Goal: Task Accomplishment & Management: Use online tool/utility

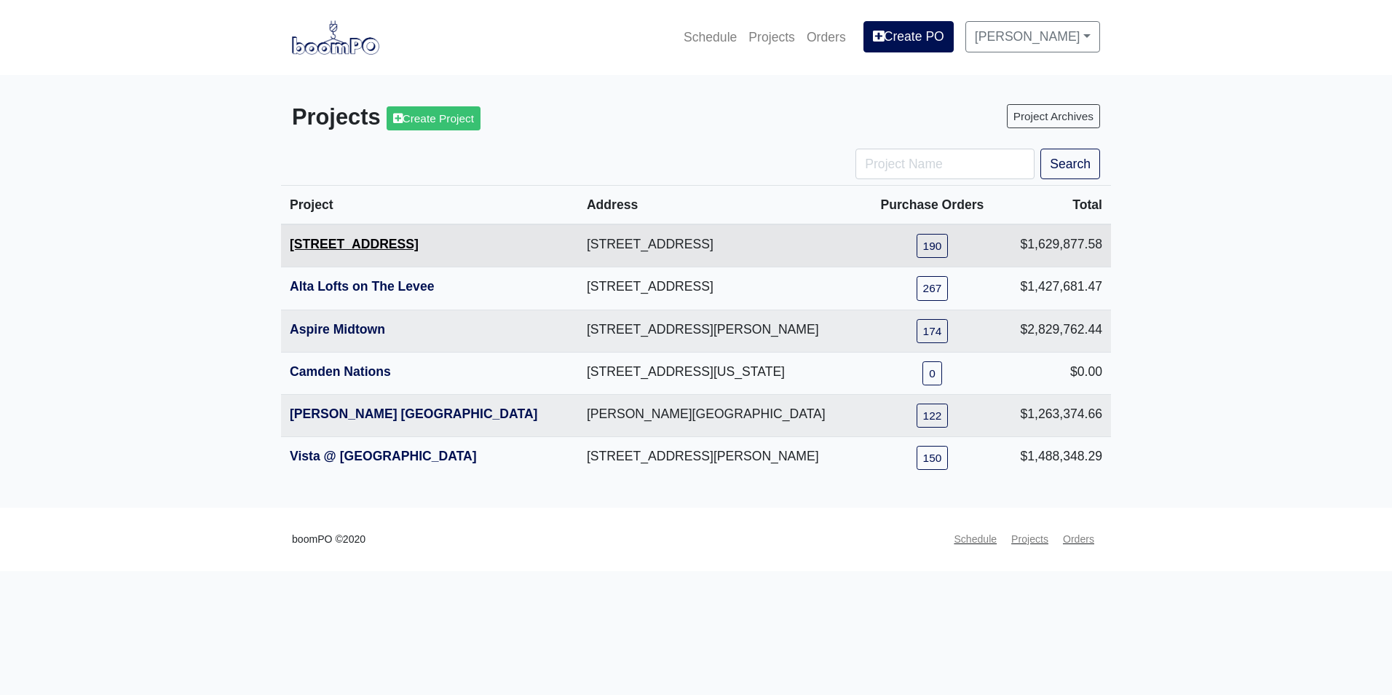
click at [346, 247] on link "[STREET_ADDRESS]" at bounding box center [354, 244] width 129 height 15
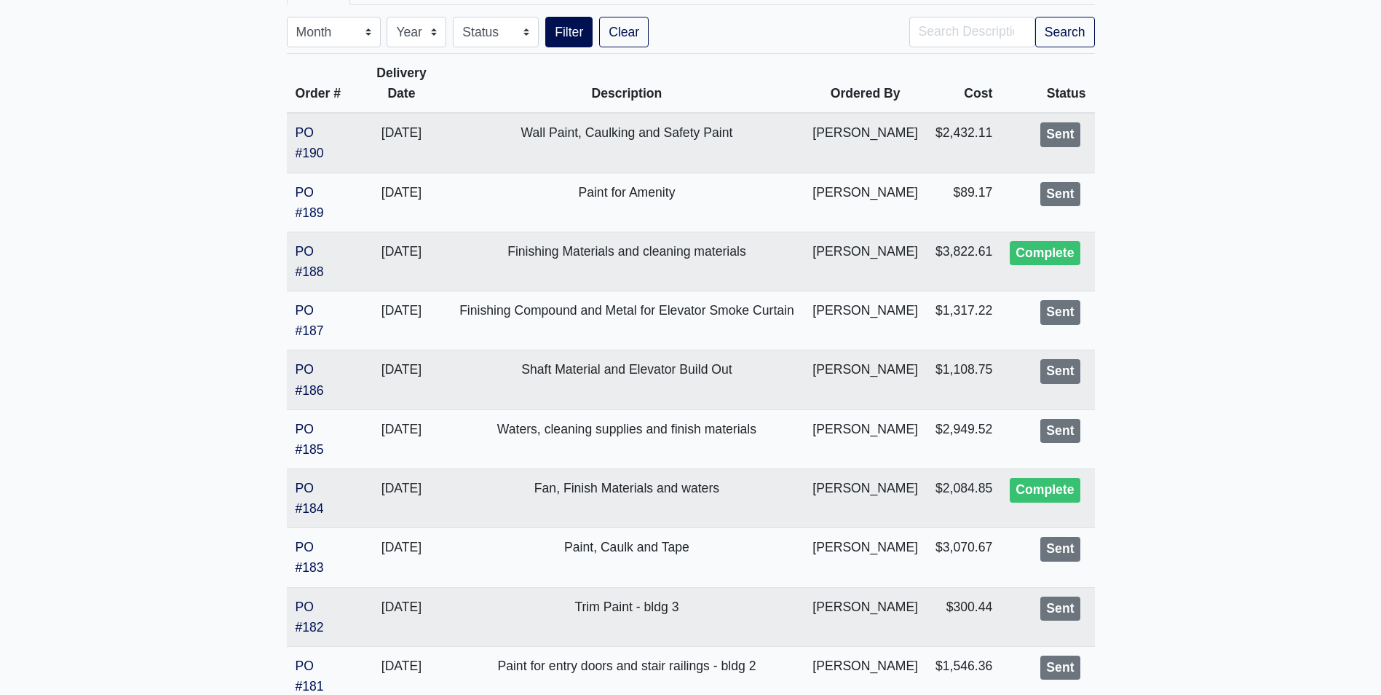
scroll to position [364, 0]
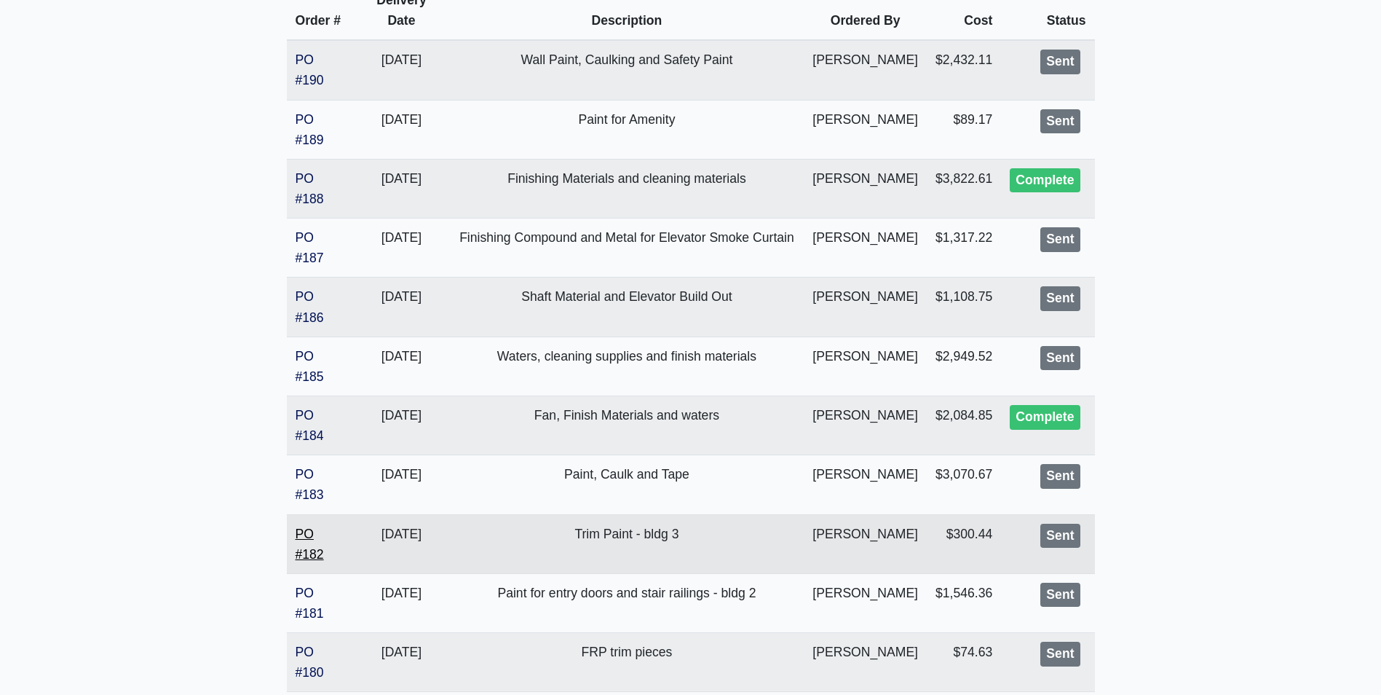
click at [309, 532] on link "PO #182" at bounding box center [310, 543] width 28 height 35
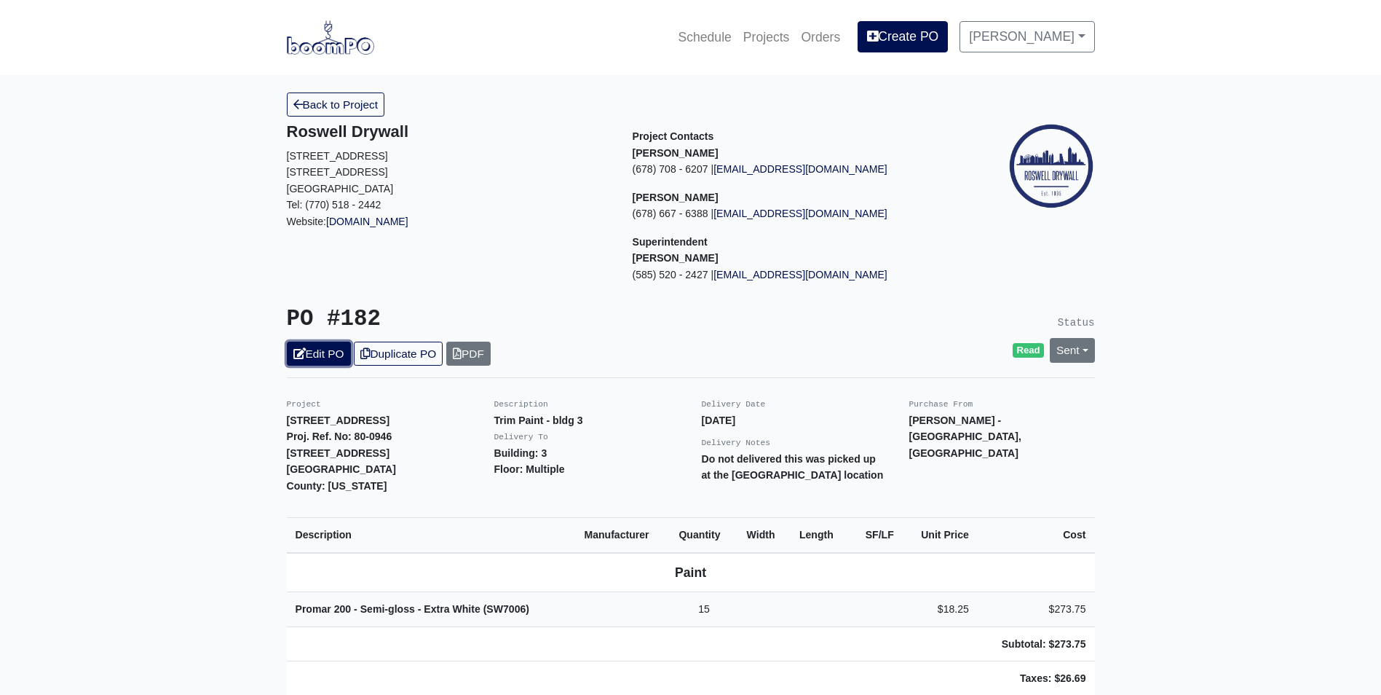
click at [309, 359] on link "Edit PO" at bounding box center [319, 353] width 64 height 24
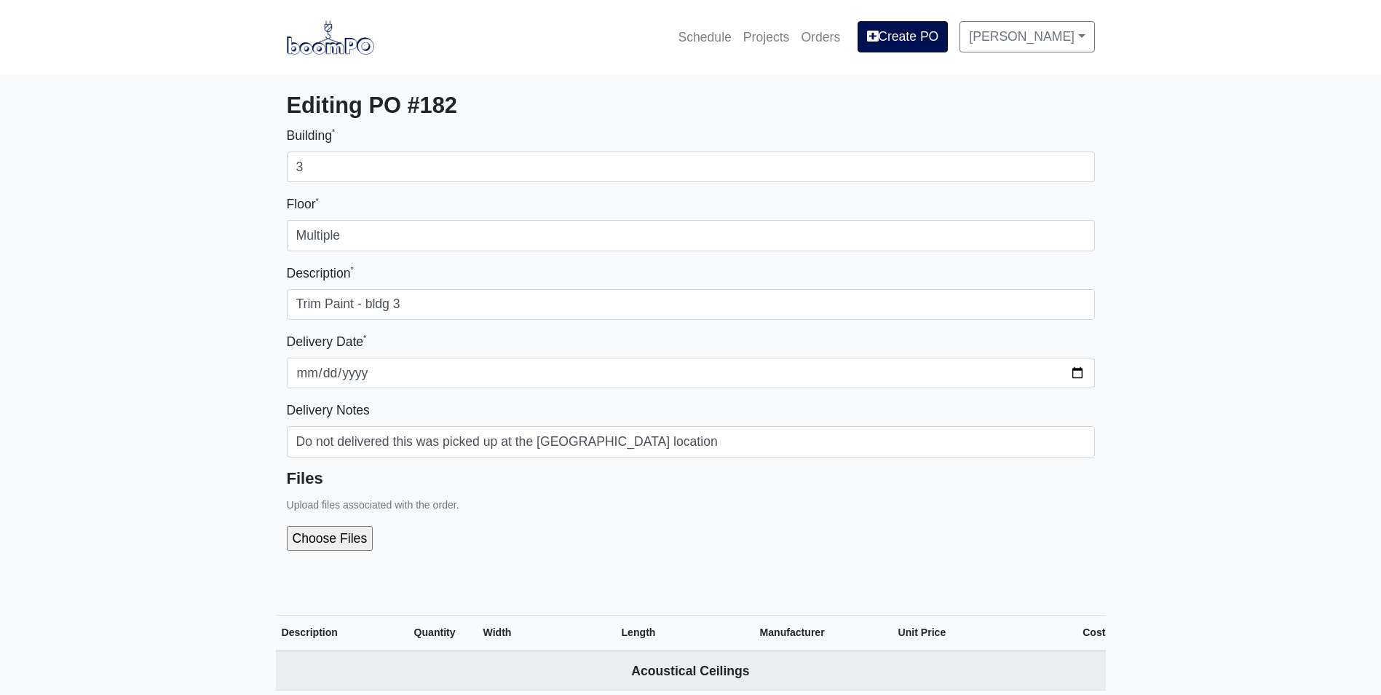
select select
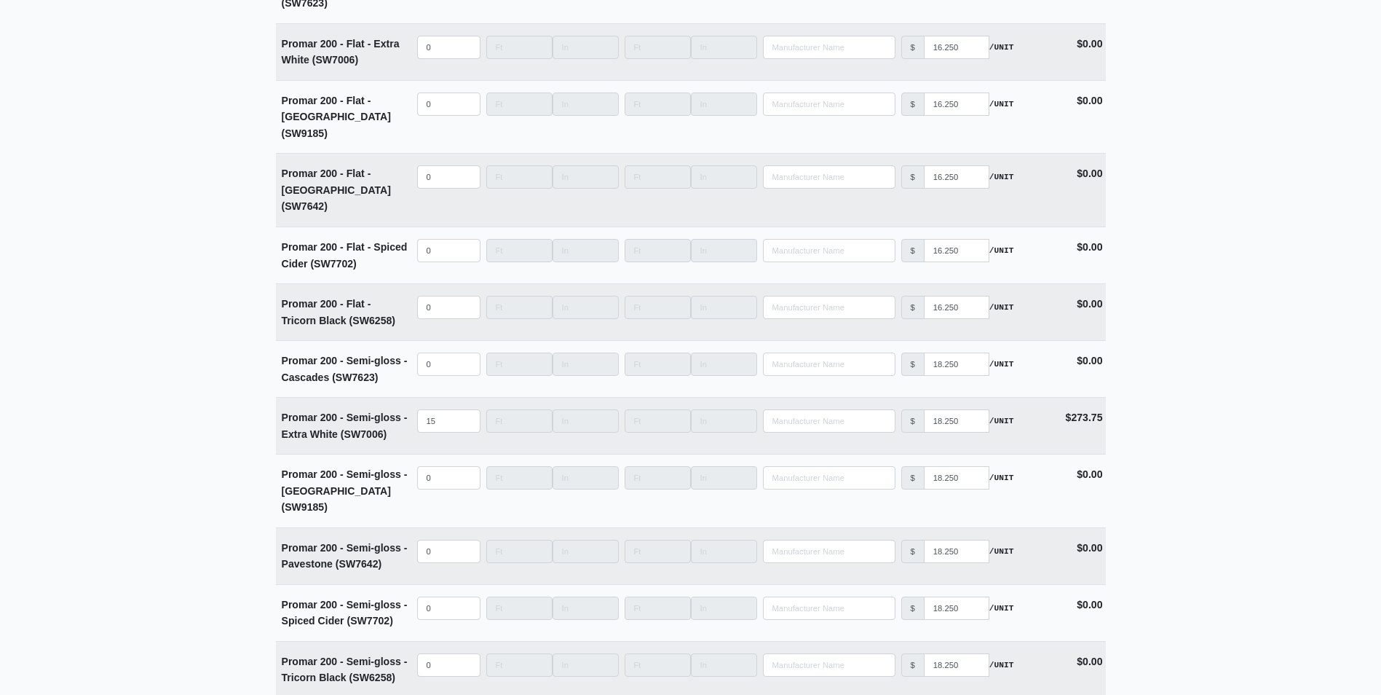
scroll to position [5357, 0]
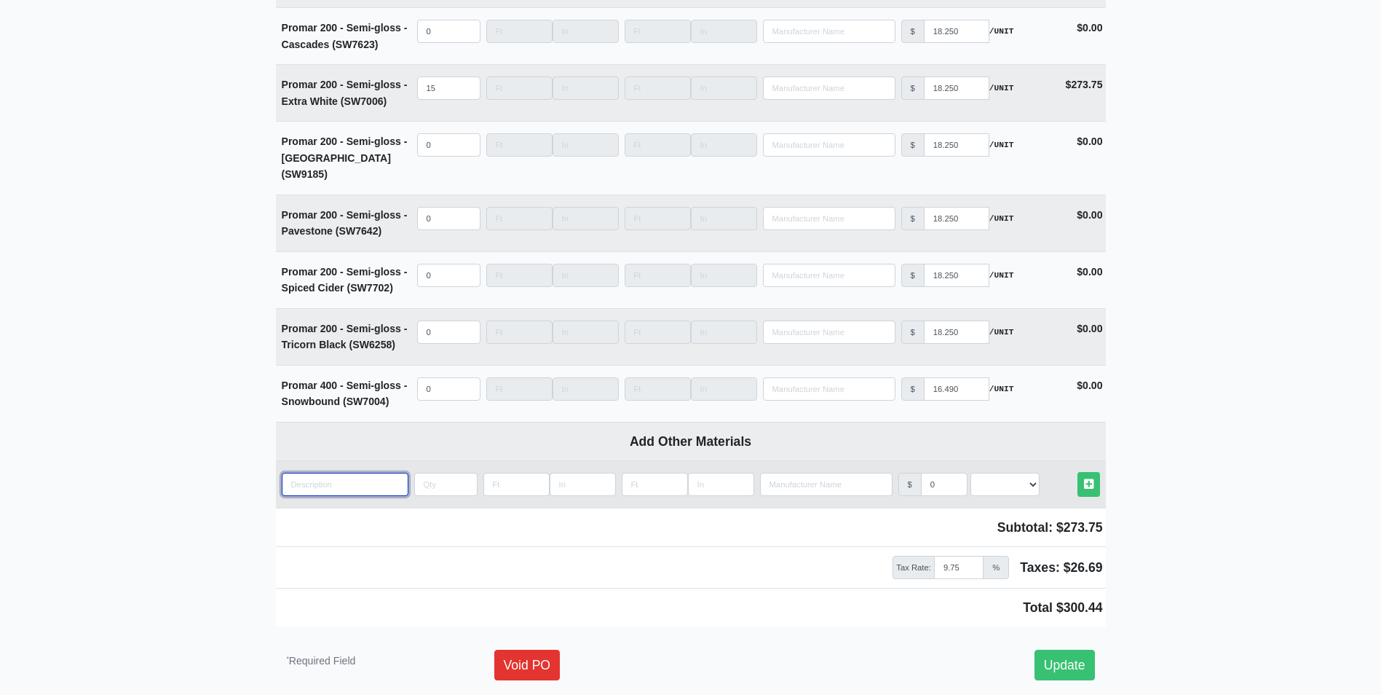
click at [299, 473] on input "quantity" at bounding box center [345, 484] width 127 height 23
type input "l"
select select
type input "lo"
select select
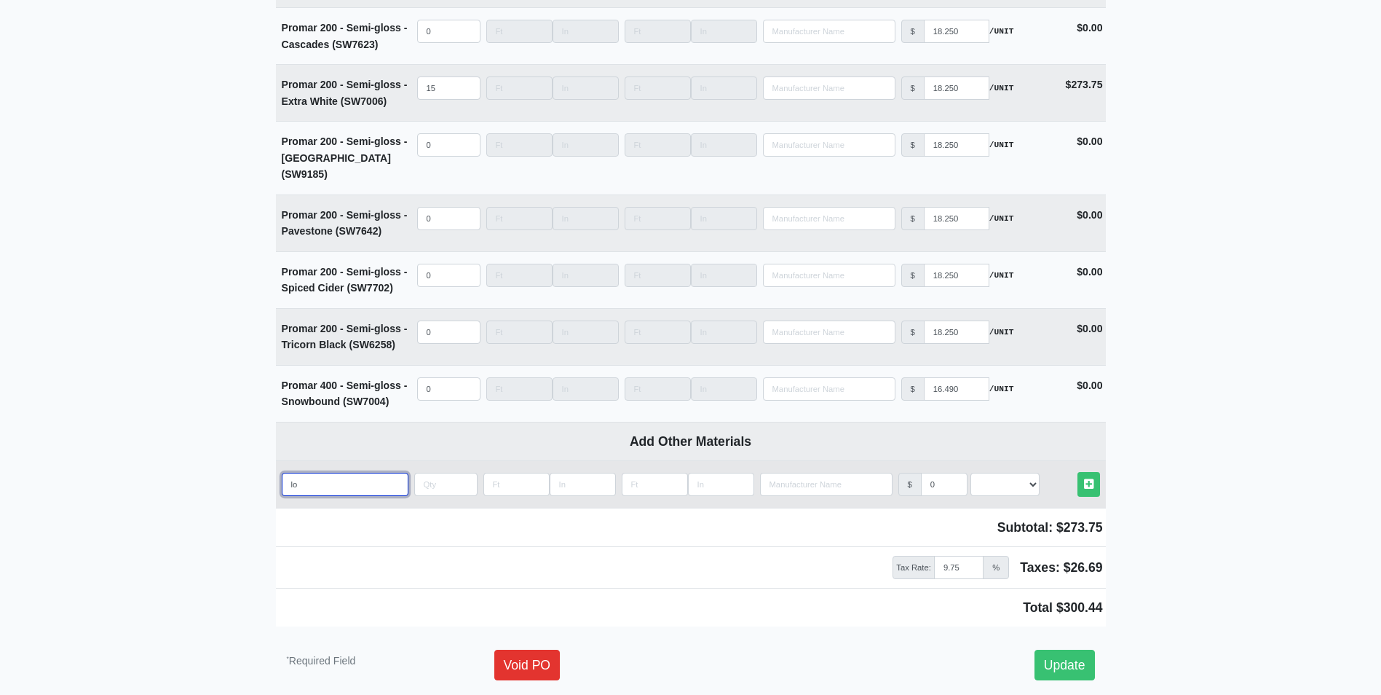
type input "lon"
select select
type input "long"
select select
type input "long"
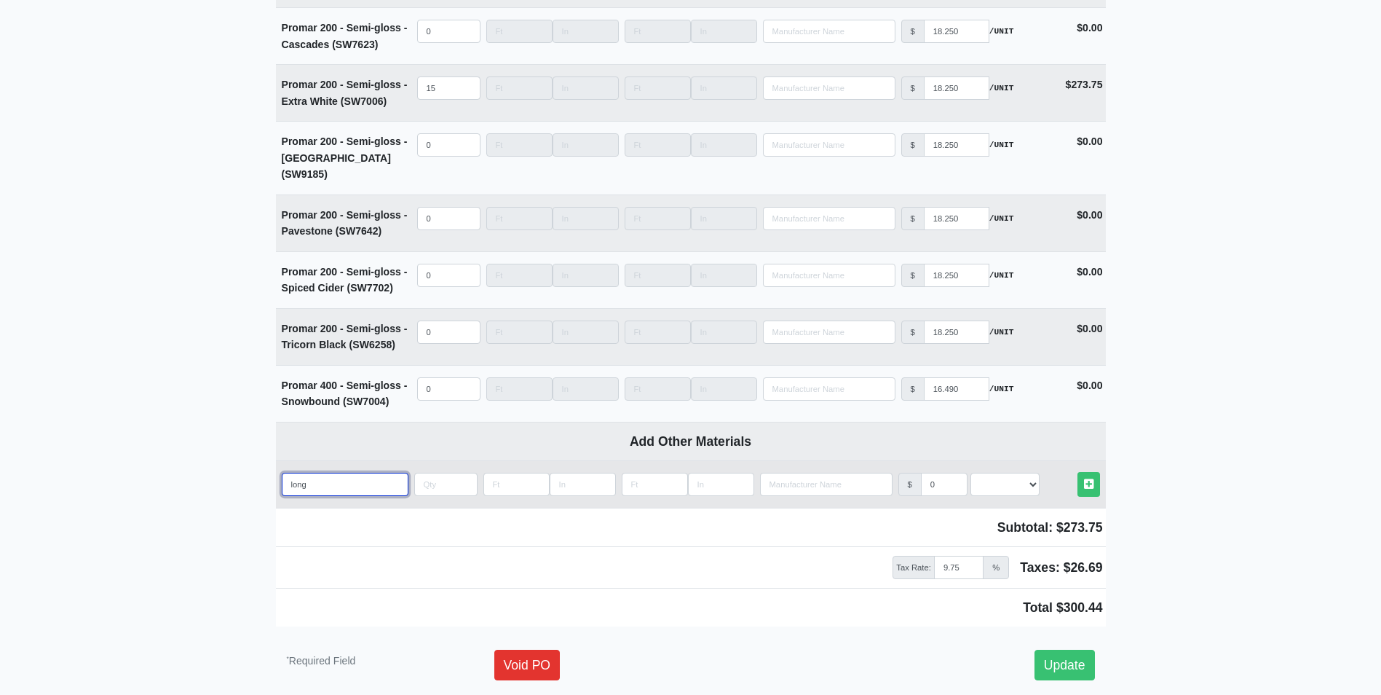
select select
type input "long h"
select select
type input "long ha"
select select
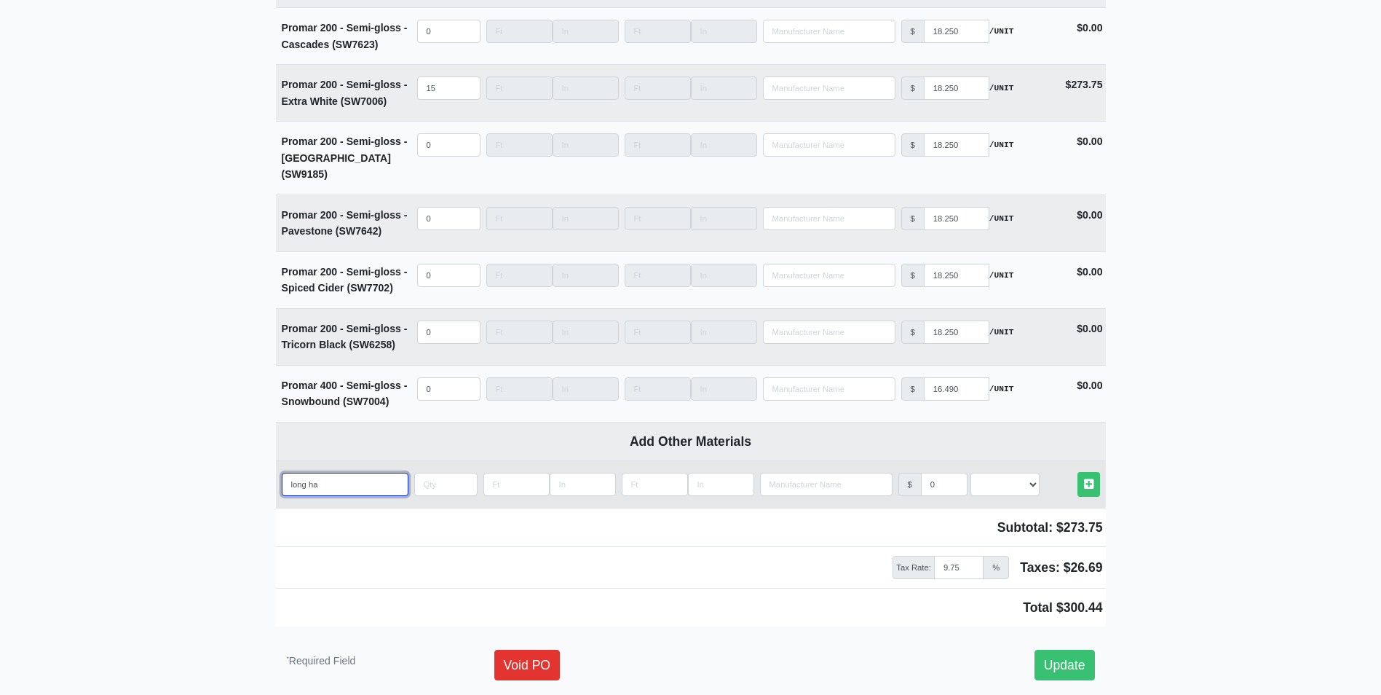
type input "long han"
select select
type input "long hand"
select select
type input "long handl"
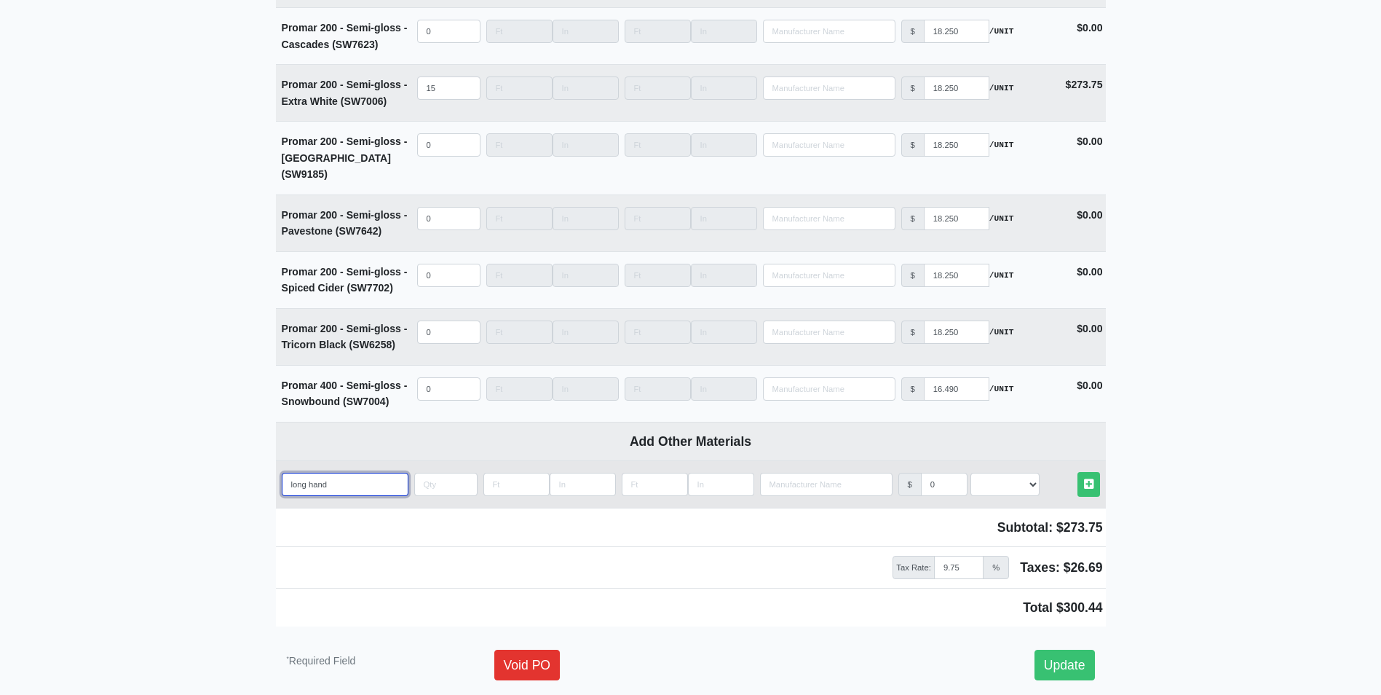
select select
type input "long handle"
select select
type input "long handle"
select select
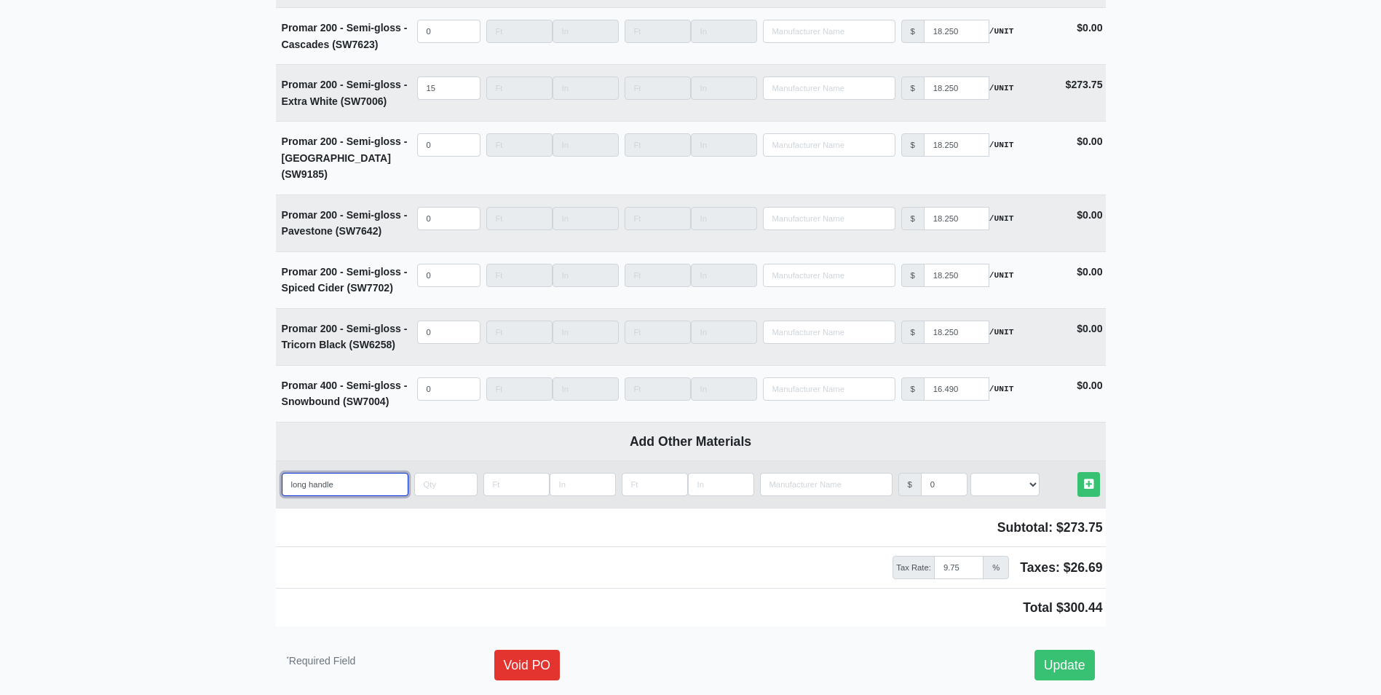
type input "long handle w"
select select
type input "long handle wi"
select select
type input "long handle wir"
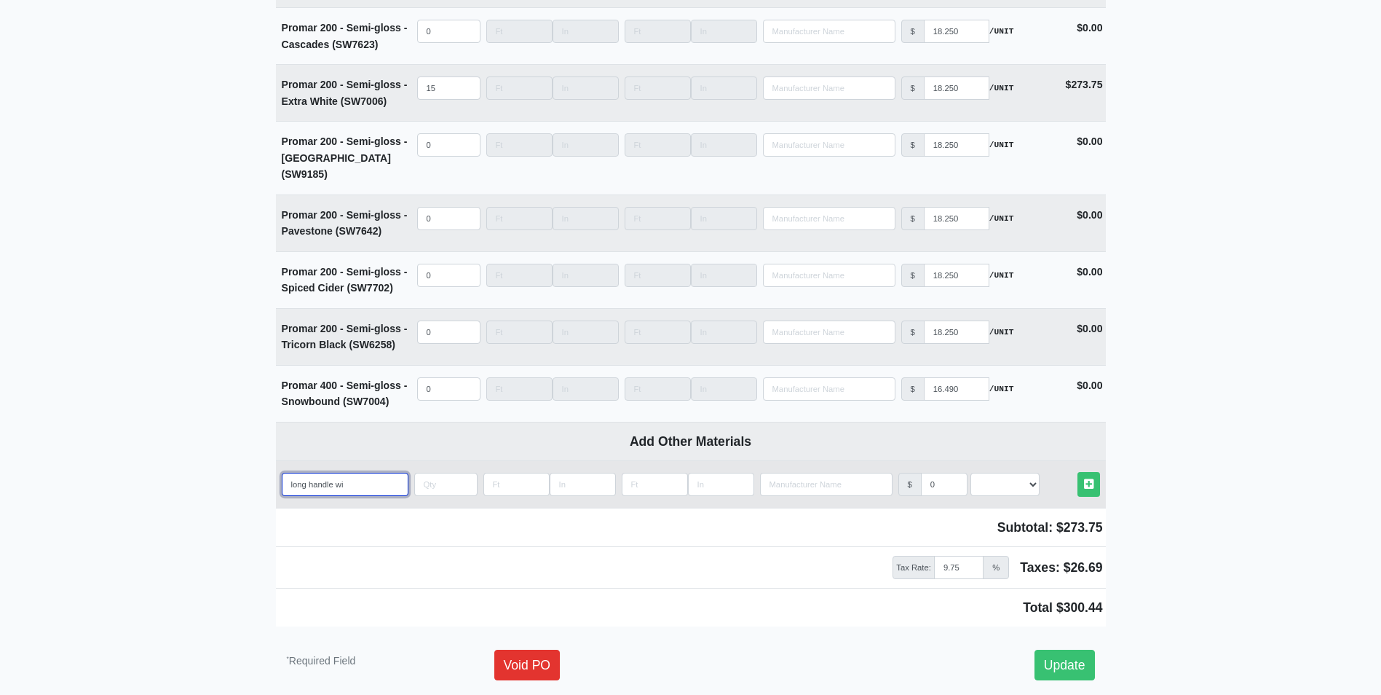
select select
type input "long handle wire"
select select
type input "long handle wire"
select select
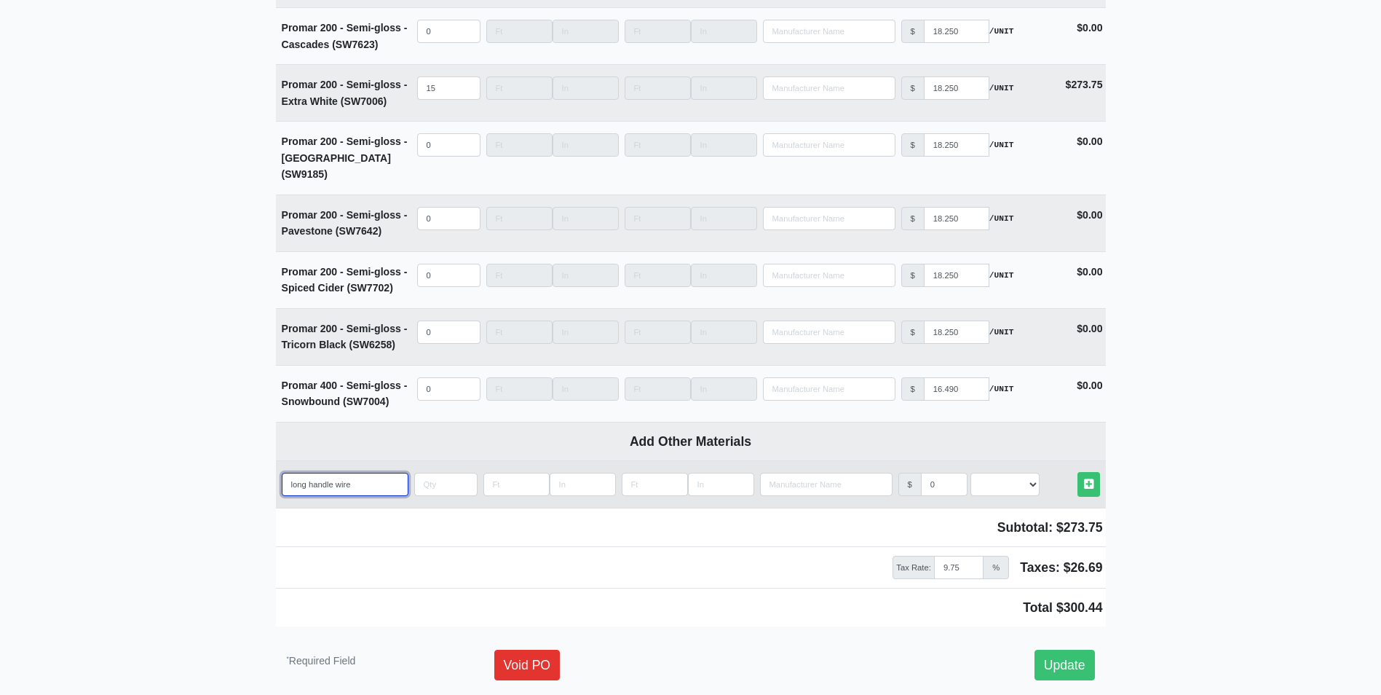
type input "long handle wire b"
select select
type input "long handle wire br"
select select
type input "long handle wire bru"
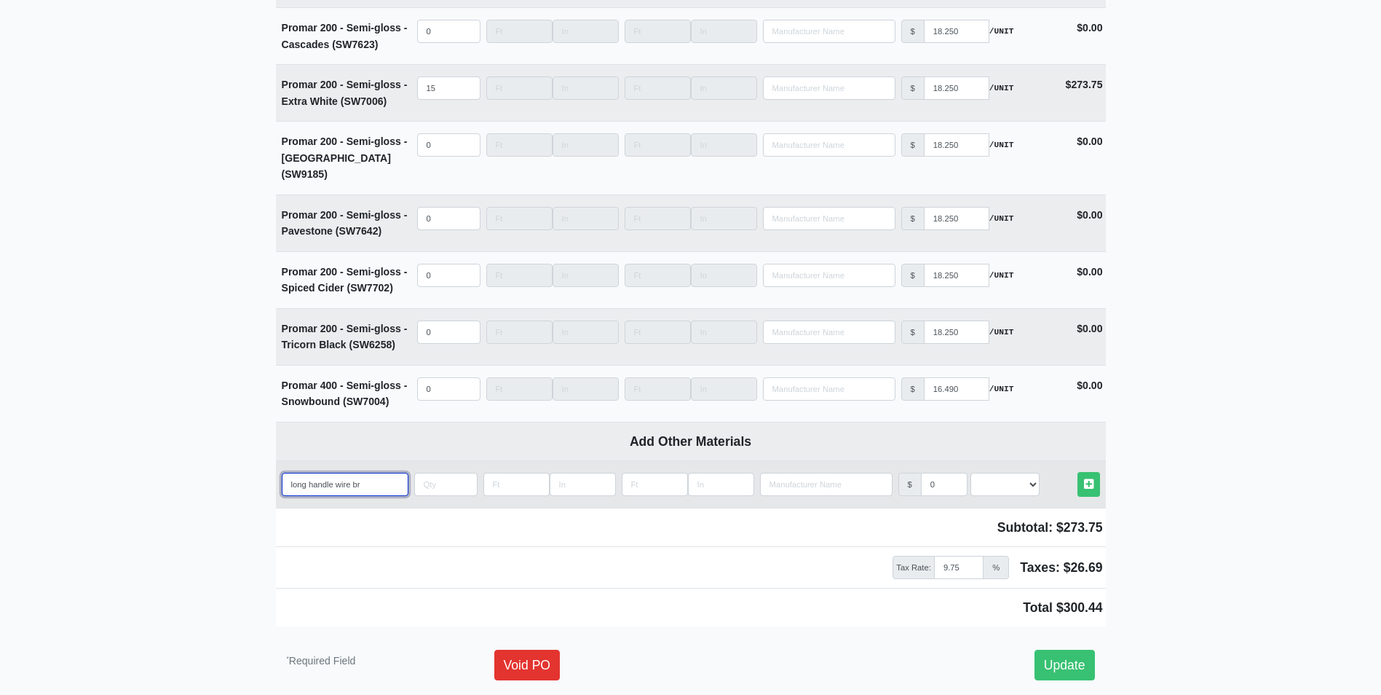
select select
type input "long handle wire bruh"
select select
type input "long handle wire bru"
select select
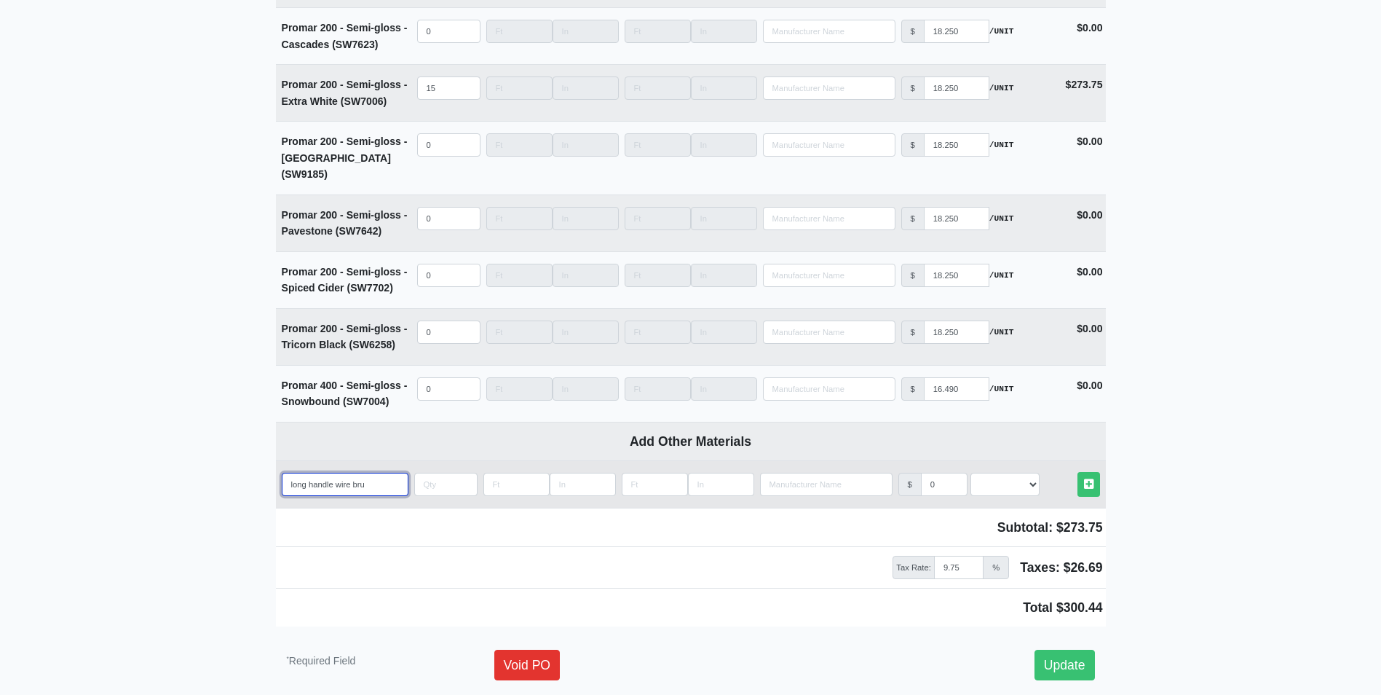
type input "long handle wire br"
select select
type input "long handle wire bru"
select select
type input "long handle wire brus"
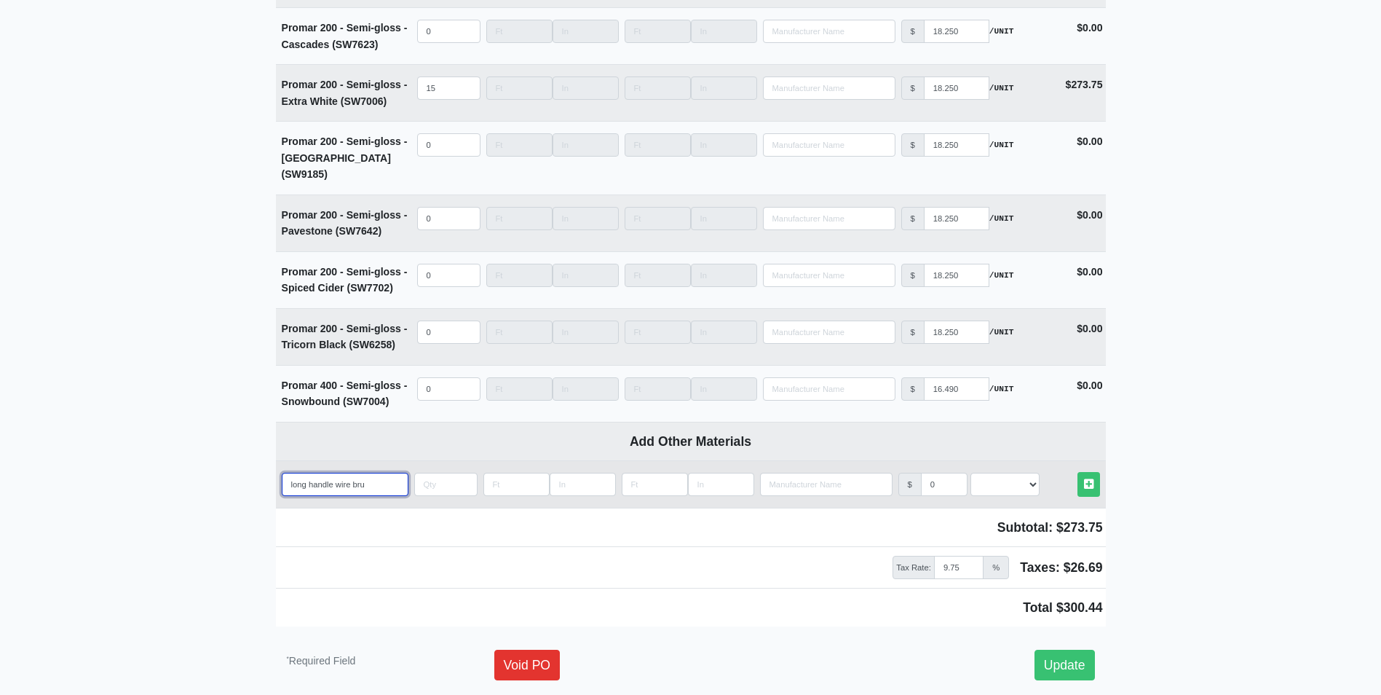
select select
type input "long handle wire brush"
select select
type input "long handle wire brush"
select select
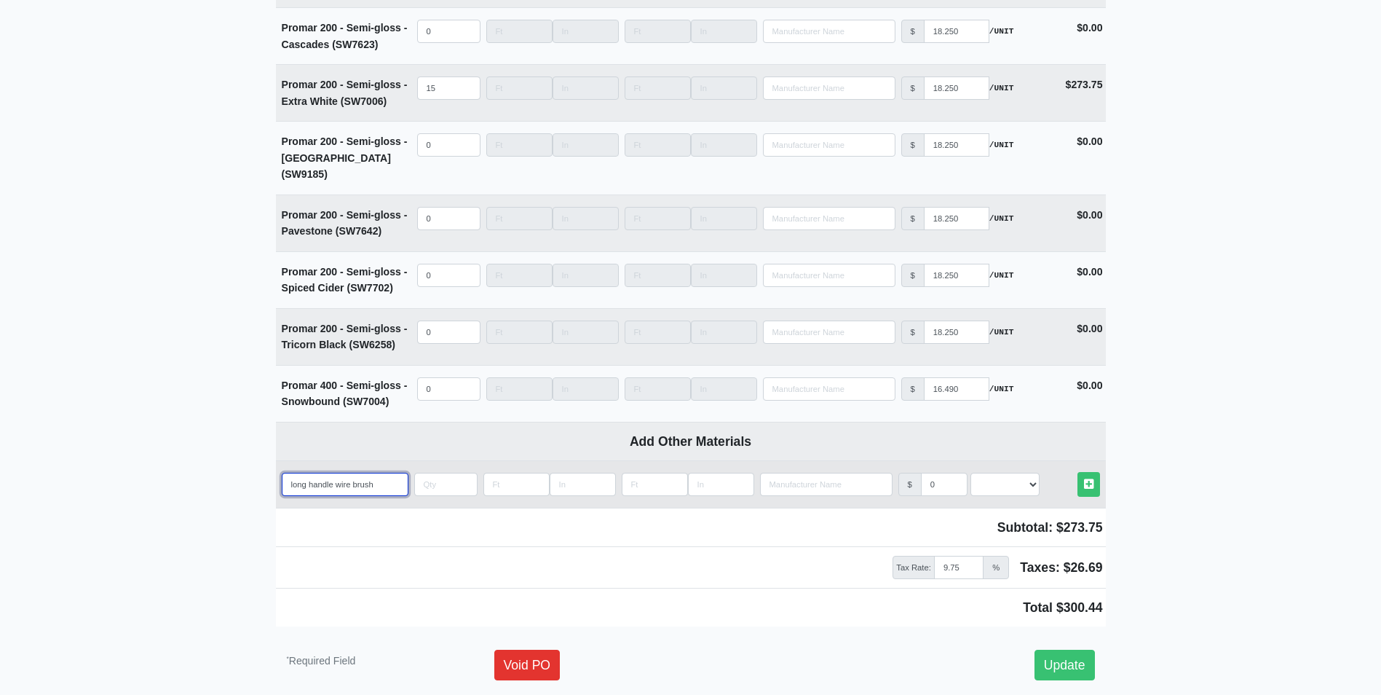
type input "long handle wire brush"
click at [443, 473] on input "quantity" at bounding box center [445, 484] width 63 height 23
type input "1"
select select
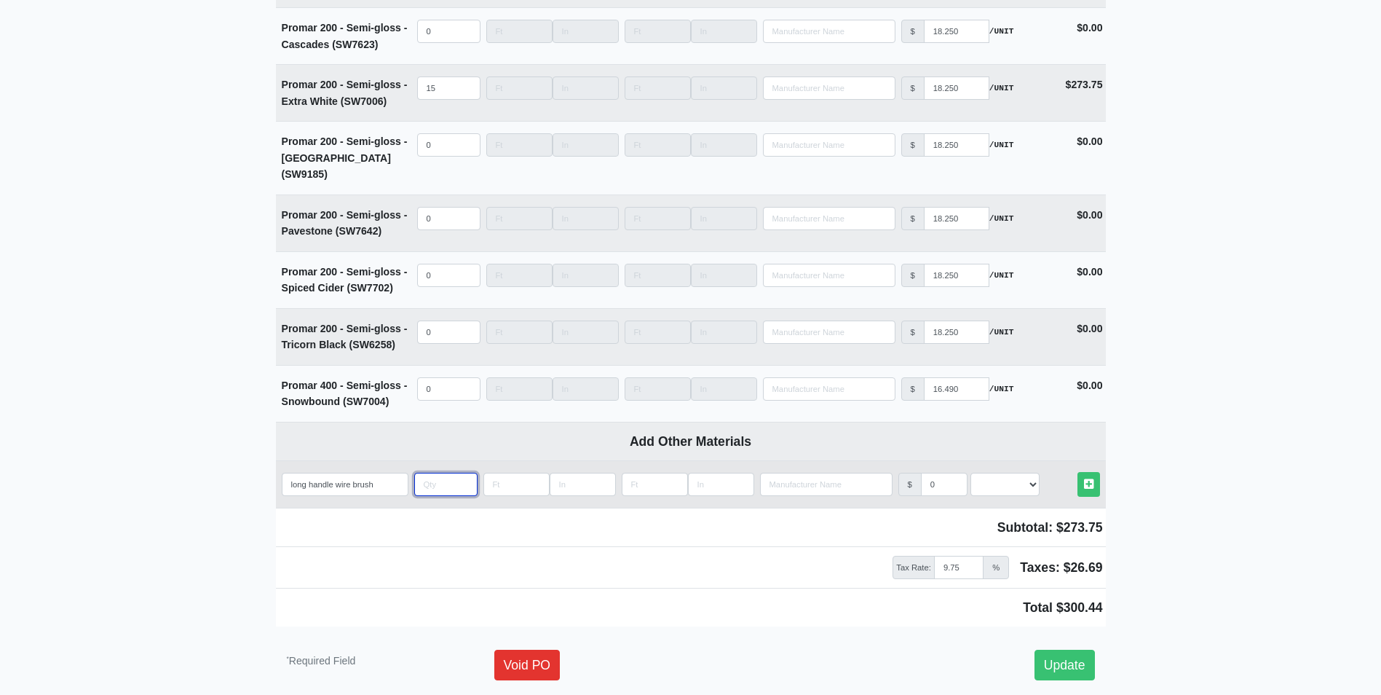
type input "2"
select select
type input "2"
click at [1002, 473] on select "Select an Option! UNIT MLF LF MSQFT SQFT" at bounding box center [1005, 484] width 69 height 23
select select "2"
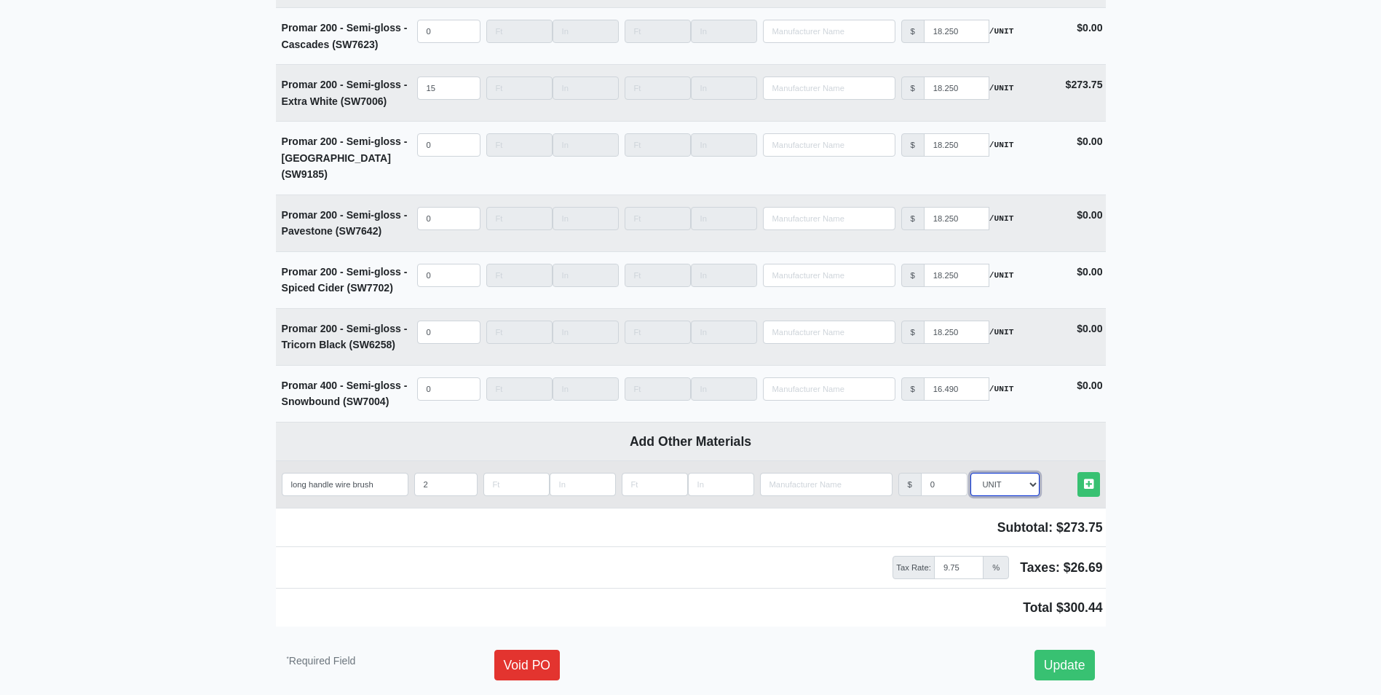
click at [971, 473] on select "Select an Option! UNIT MLF LF MSQFT SQFT" at bounding box center [1005, 484] width 69 height 23
click at [943, 473] on input "0" at bounding box center [944, 484] width 47 height 23
type input "28.88"
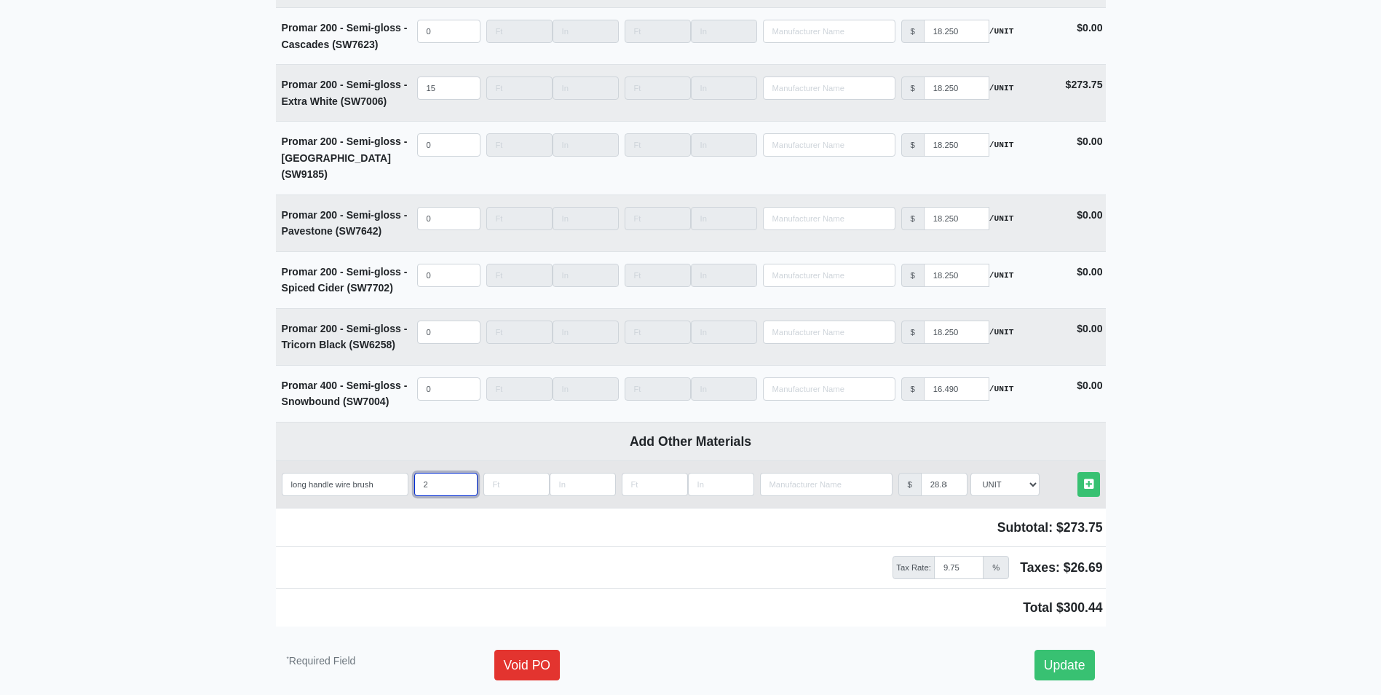
click at [429, 473] on input "2" at bounding box center [445, 484] width 63 height 23
type input "1"
click at [1085, 478] on icon at bounding box center [1088, 483] width 9 height 11
type input "1"
type input "28.88"
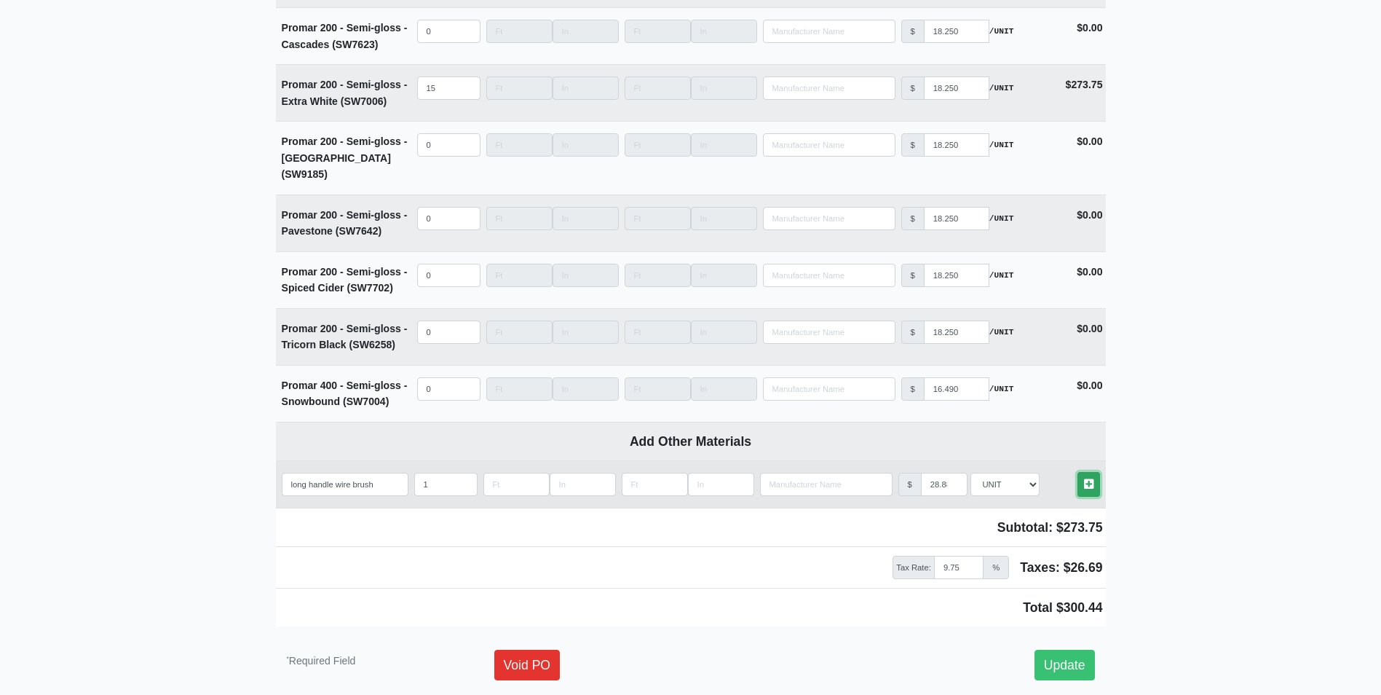
select select
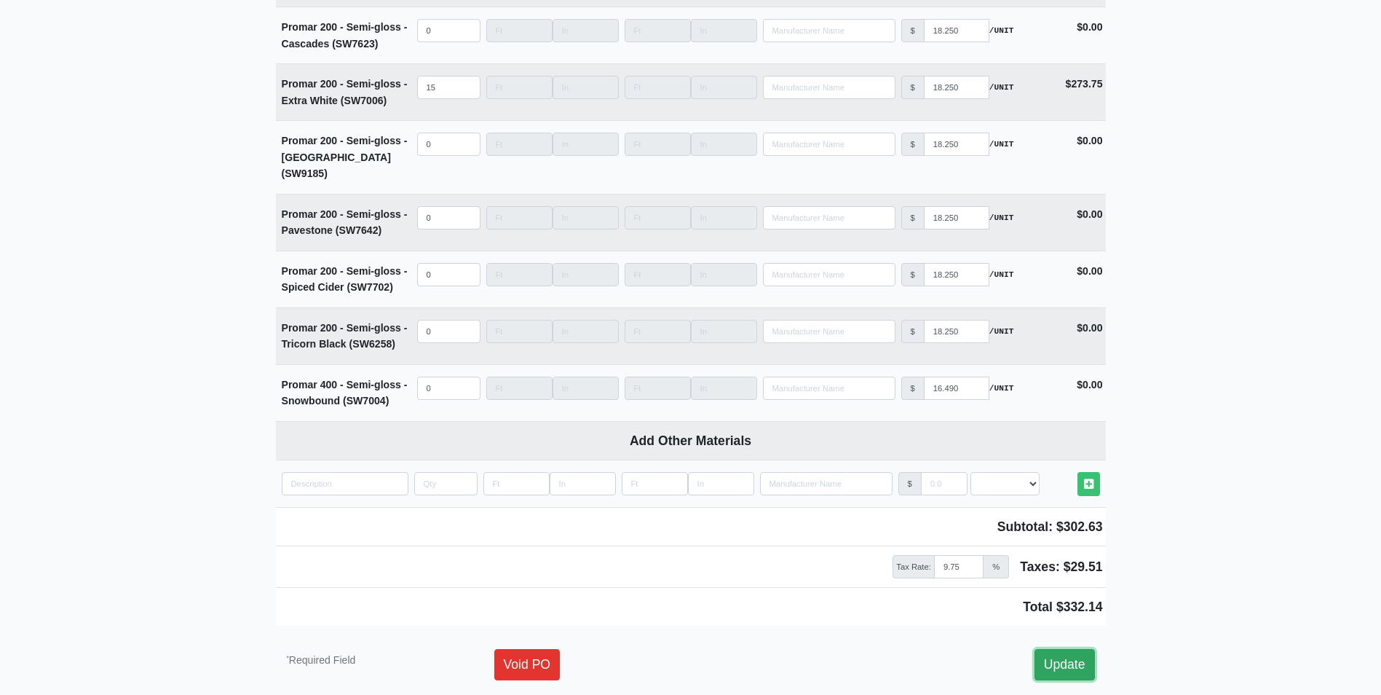
click at [1053, 649] on link "Update" at bounding box center [1065, 664] width 60 height 31
